Goal: Task Accomplishment & Management: Manage account settings

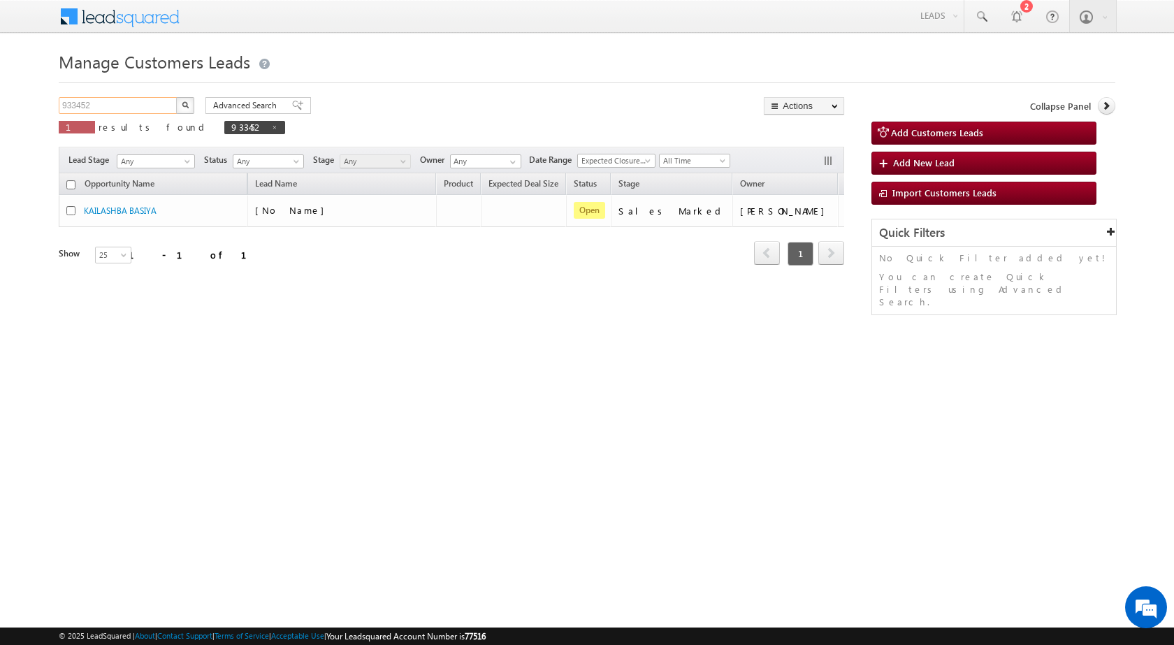
click at [75, 107] on input "933452" at bounding box center [119, 105] width 120 height 17
paste input "6125"
type input "936125"
click at [176, 97] on button "button" at bounding box center [185, 105] width 18 height 17
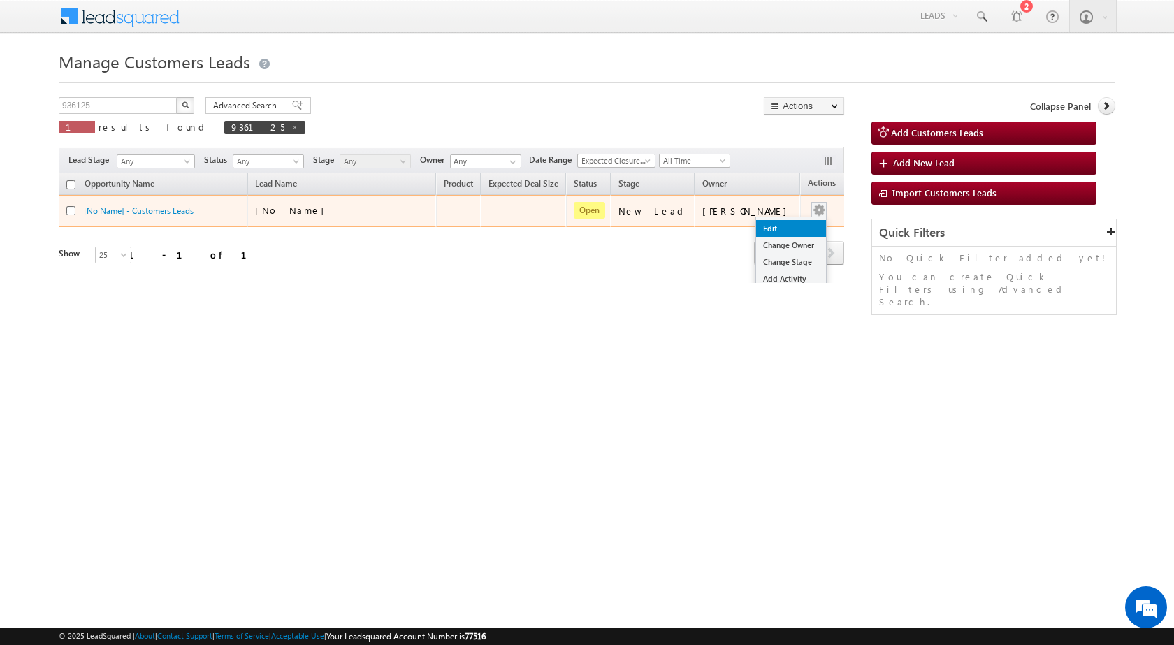
click at [777, 231] on link "Edit" at bounding box center [791, 228] width 70 height 17
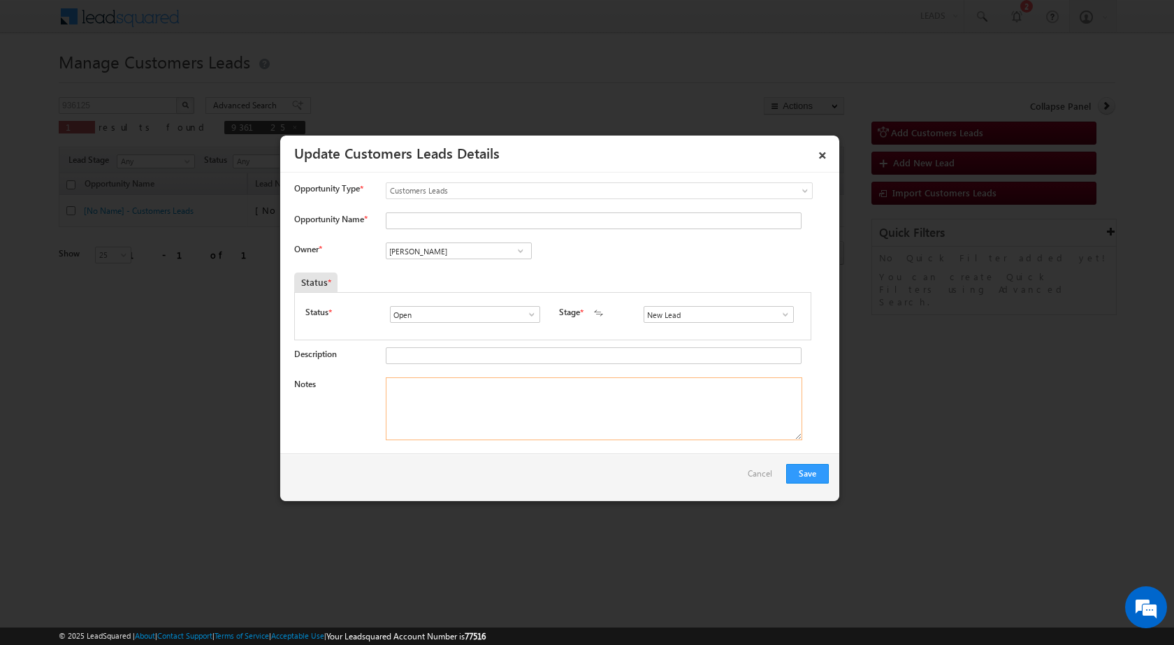
click at [535, 422] on textarea "Notes" at bounding box center [594, 408] width 417 height 63
paste textarea "936125 / JAMNATH / 9784596994 / CUST WANT 2 LAKH TOP UP AMOUNT / ADDRESS - BUND…"
type textarea "936125 / JAMNATH / 9784596994 / CUST WANT 2 LAKH TOP UP AMOUNT / ADDRESS - BUND…"
click at [779, 317] on span at bounding box center [786, 314] width 14 height 11
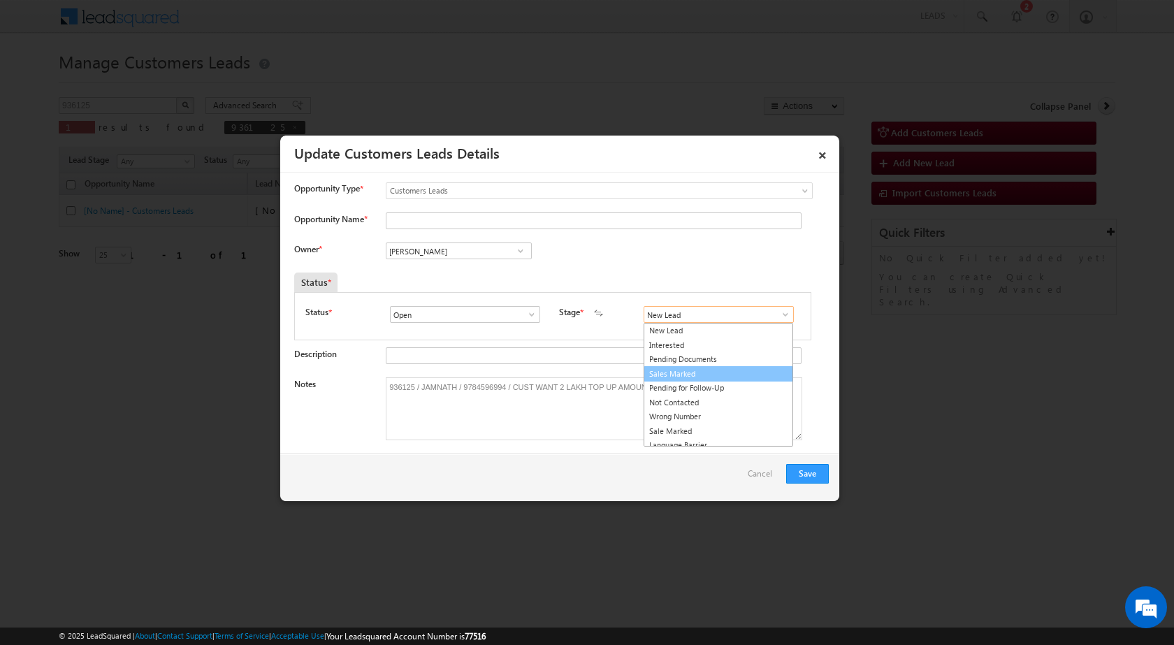
click at [721, 373] on link "Sales Marked" at bounding box center [719, 374] width 150 height 16
type input "Sales Marked"
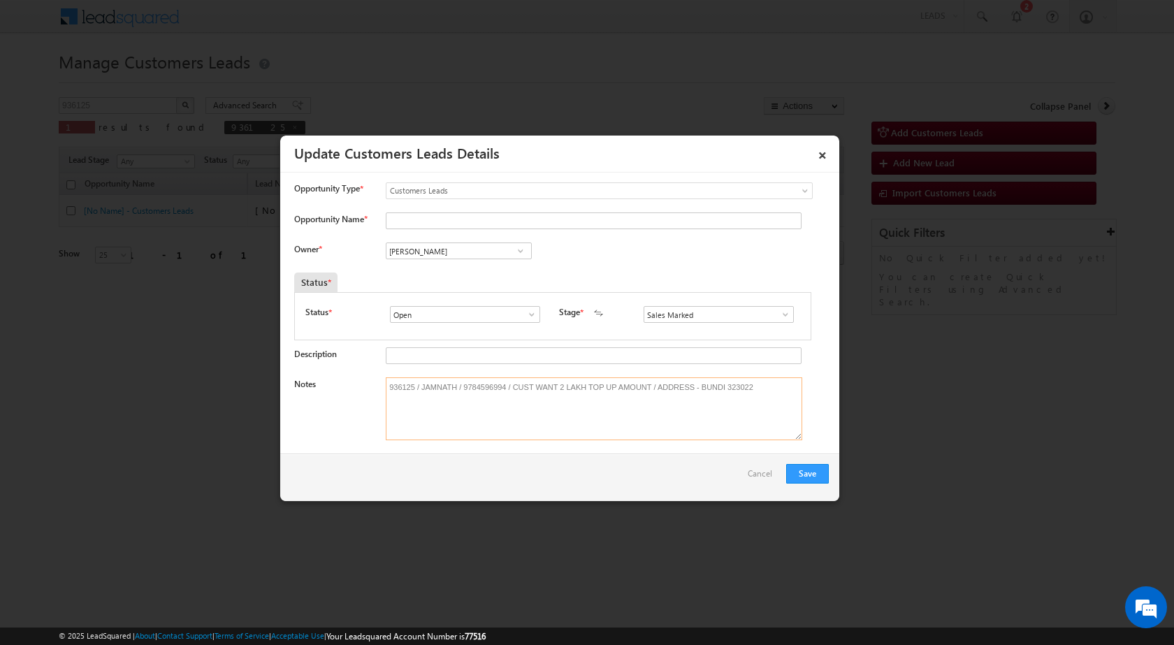
click at [431, 391] on textarea "936125 / JAMNATH / 9784596994 / CUST WANT 2 LAKH TOP UP AMOUNT / ADDRESS - BUND…" at bounding box center [594, 408] width 417 height 63
click at [397, 222] on input "Opportunity Name *" at bounding box center [594, 220] width 416 height 17
paste input "JAMNATH"
type input "JAMNATH"
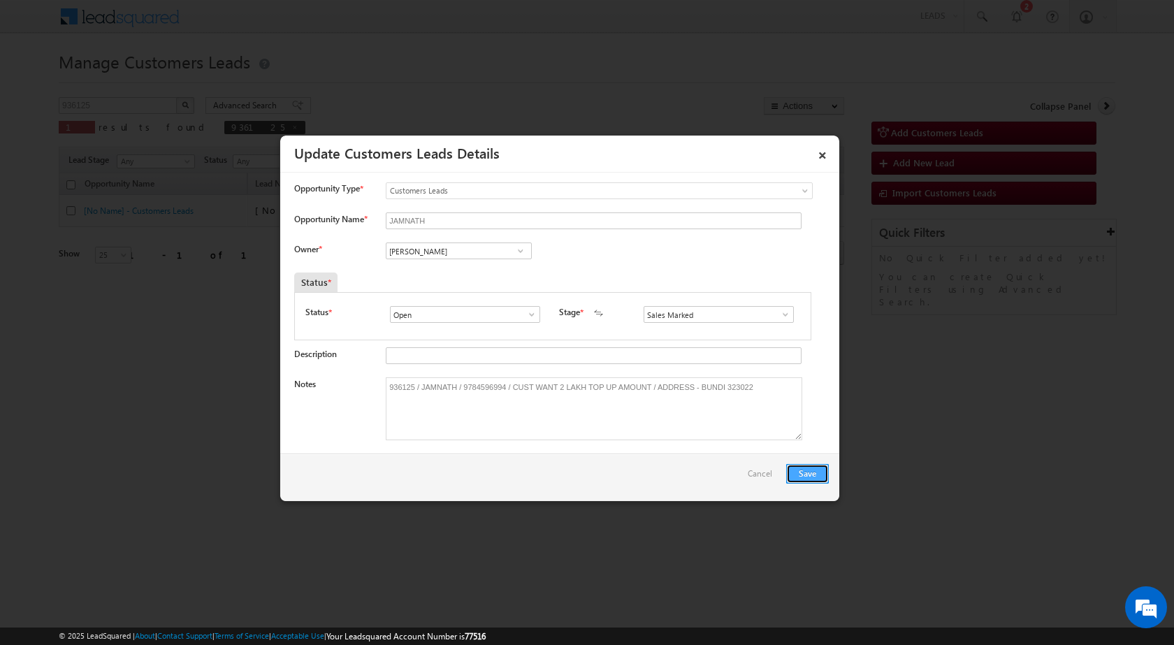
click at [805, 468] on button "Save" at bounding box center [807, 474] width 43 height 20
